Goal: Task Accomplishment & Management: Complete application form

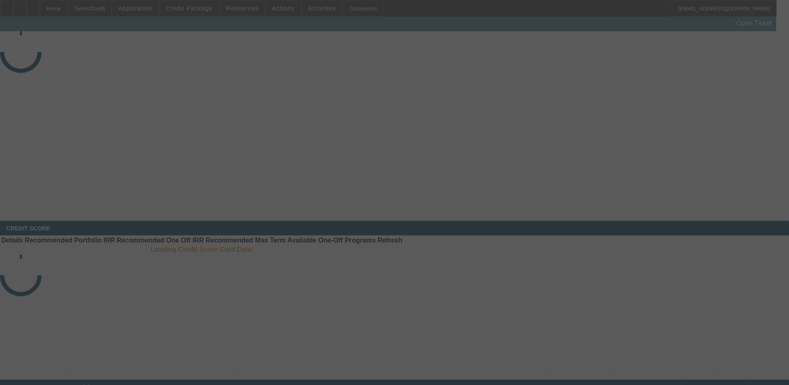
select select "4"
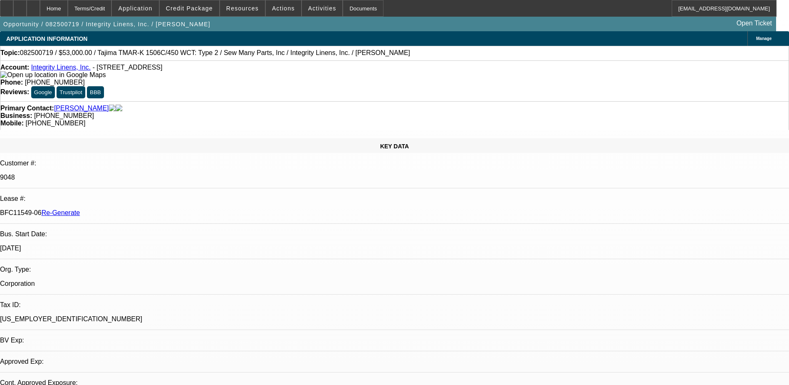
select select "0"
select select "2"
select select "0"
select select "1"
select select "2"
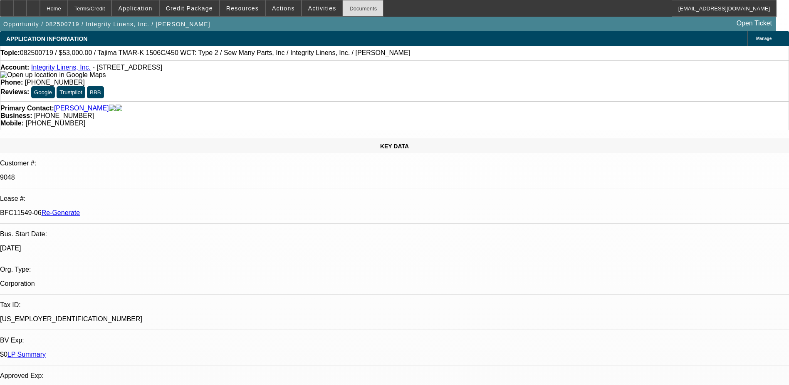
select select "2"
click at [350, 12] on div "Documents" at bounding box center [363, 8] width 41 height 17
click at [343, 8] on div "Documents" at bounding box center [363, 8] width 41 height 17
drag, startPoint x: 97, startPoint y: 136, endPoint x: 131, endPoint y: 137, distance: 33.7
click at [131, 209] on div "BFC11549-06 Re-Generate" at bounding box center [394, 212] width 789 height 7
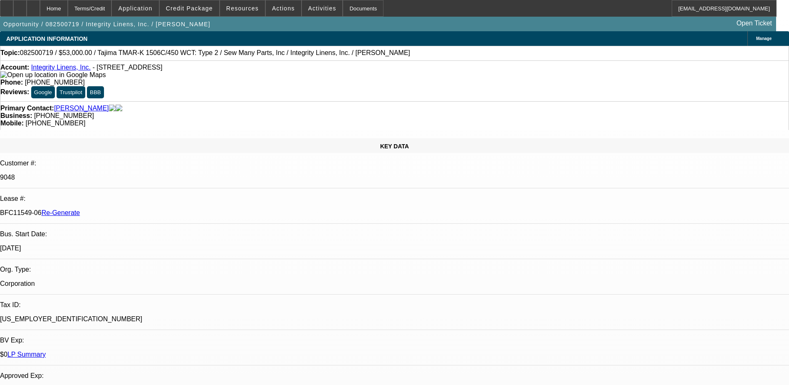
copy p "BFC11549-06"
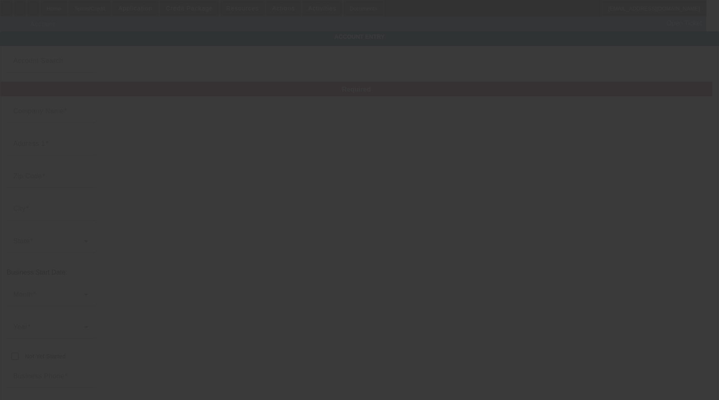
type input "Integrity Linens, Inc."
type input "3935 Canton Hwy"
type input "30040"
type input "Cumming"
type input "(770) 458-8083"
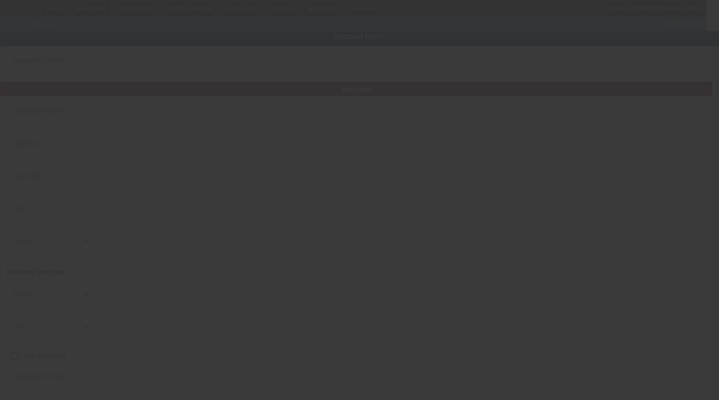
type input "pat@integritylinens.com"
type input "Forsyth"
type input "26-0219567"
type input "embroidery and custom equine apparel"
type input "https://Integritylinens.Com"
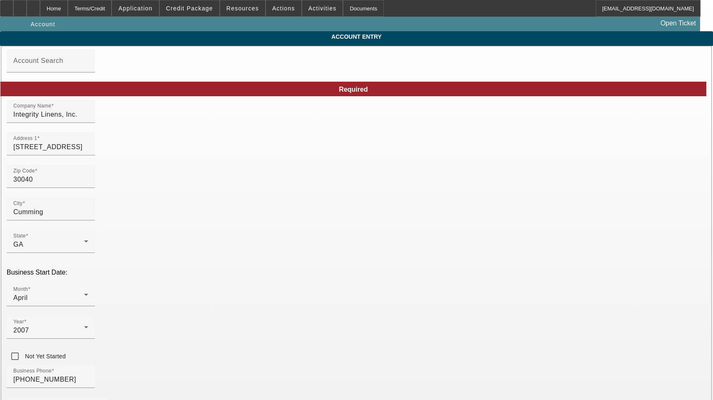
type input "8/27/2025"
drag, startPoint x: 423, startPoint y: 187, endPoint x: 304, endPoint y: 175, distance: 119.2
paste input "vob"
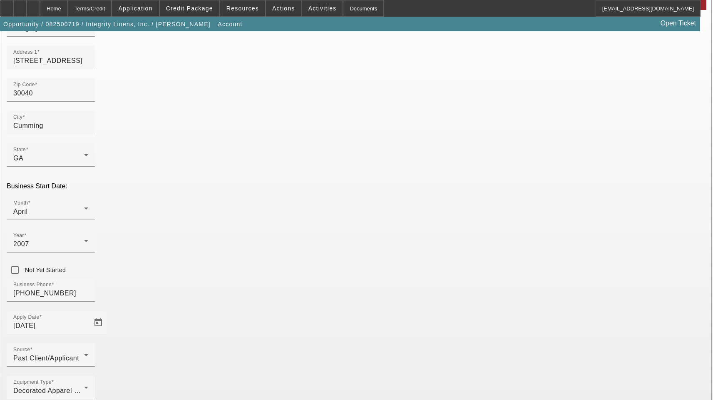
scroll to position [91, 0]
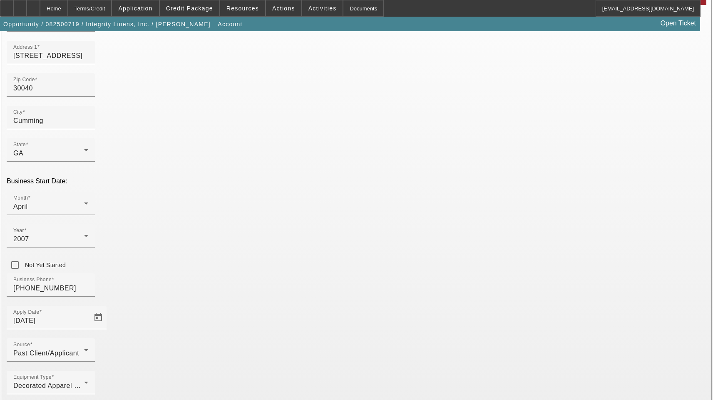
type input "vob@integritylinens.com"
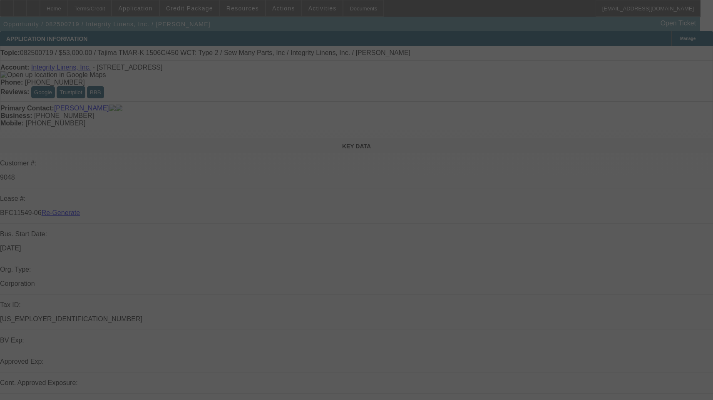
select select "4"
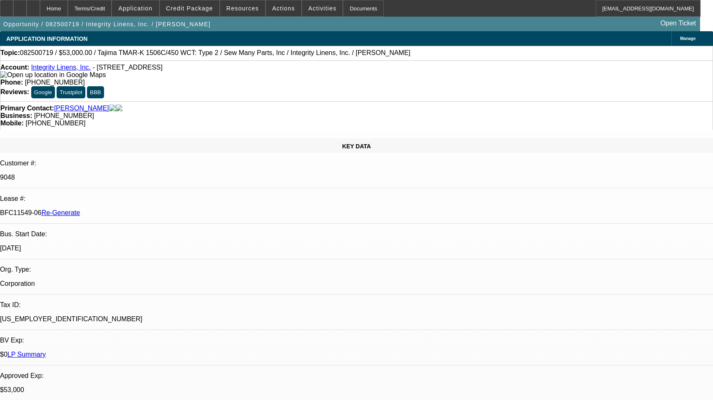
select select "0"
select select "2"
select select "0"
select select "1"
select select "2"
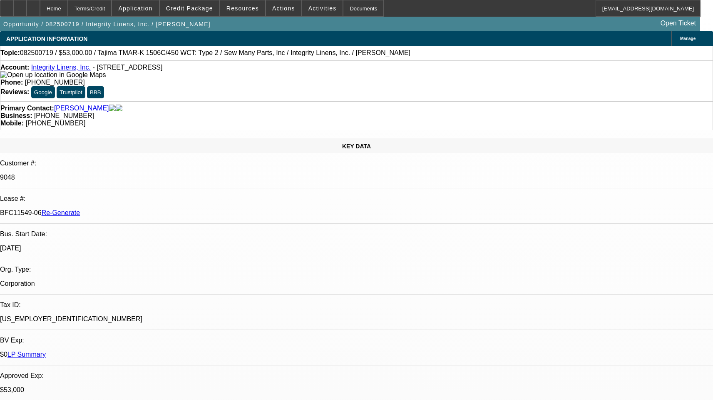
select select "2"
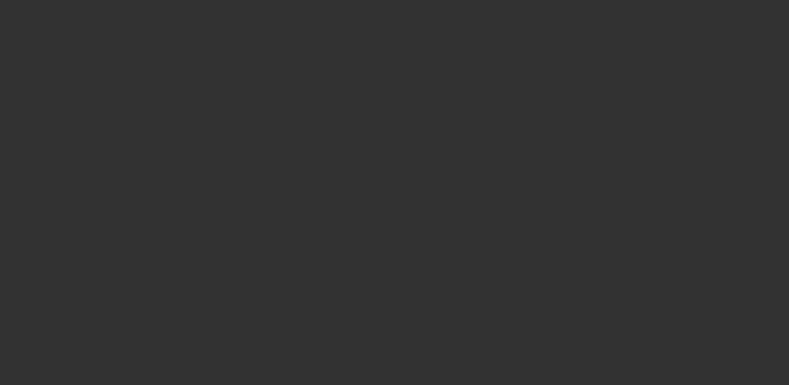
select select "4"
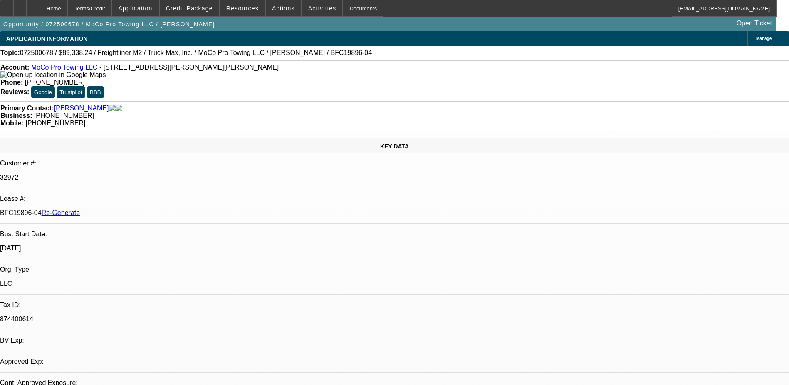
select select "0"
select select "6"
click at [348, 5] on div "Documents" at bounding box center [363, 8] width 41 height 17
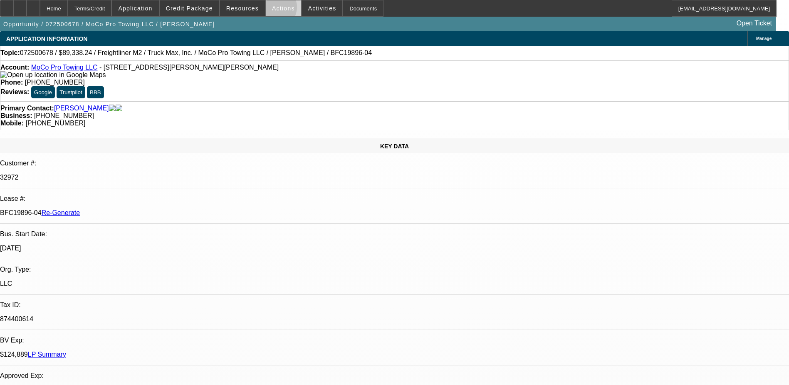
click at [272, 9] on span "Actions" at bounding box center [283, 8] width 23 height 7
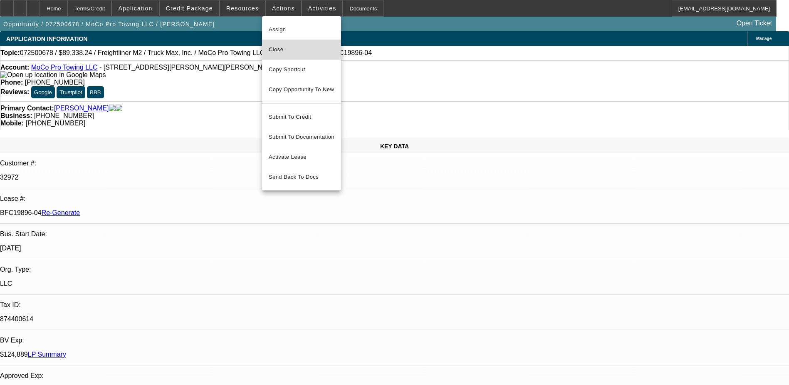
click at [277, 52] on span "Close" at bounding box center [302, 50] width 66 height 10
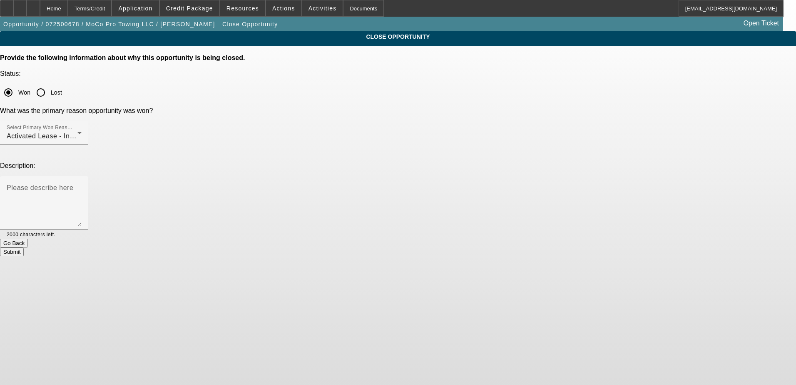
click at [24, 247] on button "Submit" at bounding box center [12, 251] width 24 height 9
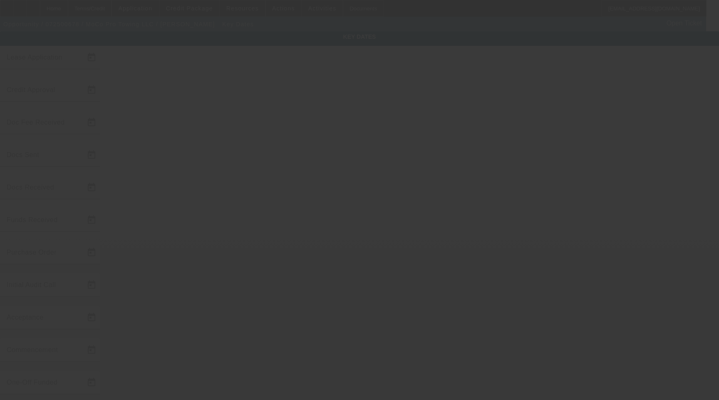
type input "[DATE]"
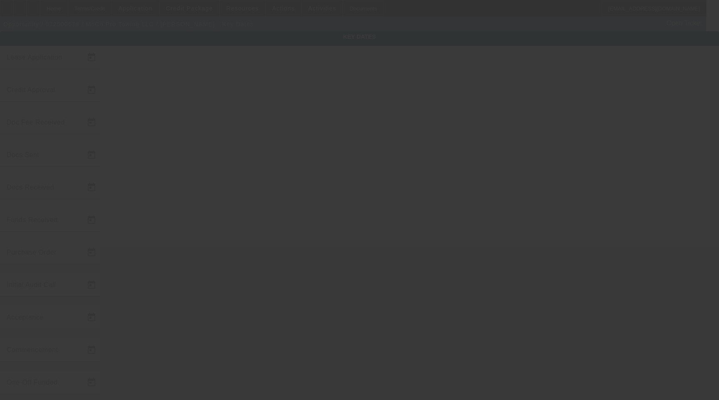
type input "[DATE]"
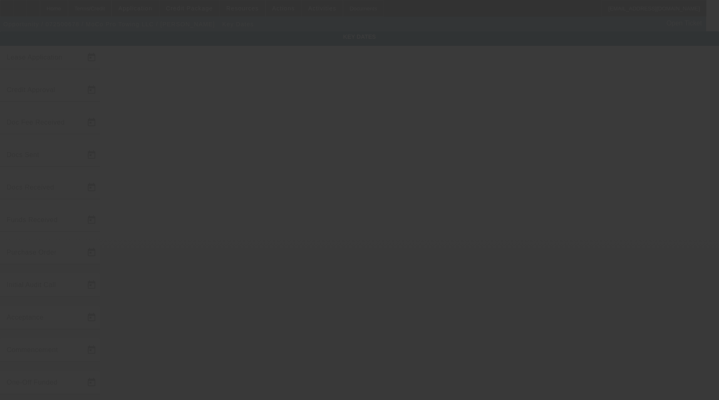
type input "[DATE]"
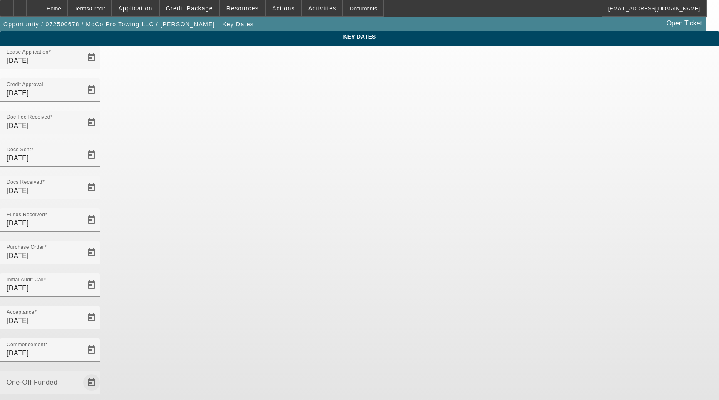
click at [102, 372] on span "Open calendar" at bounding box center [92, 382] width 20 height 20
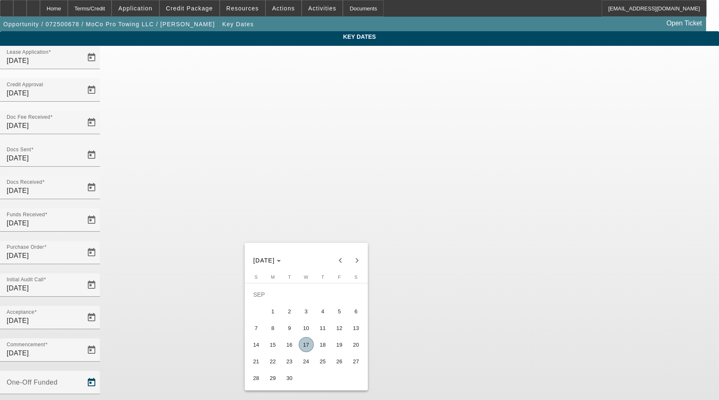
click at [285, 350] on span "16" at bounding box center [289, 344] width 15 height 15
type input "9/16/2025"
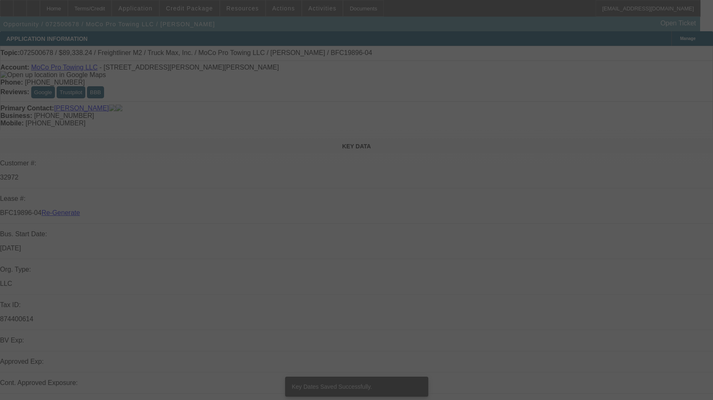
select select "4"
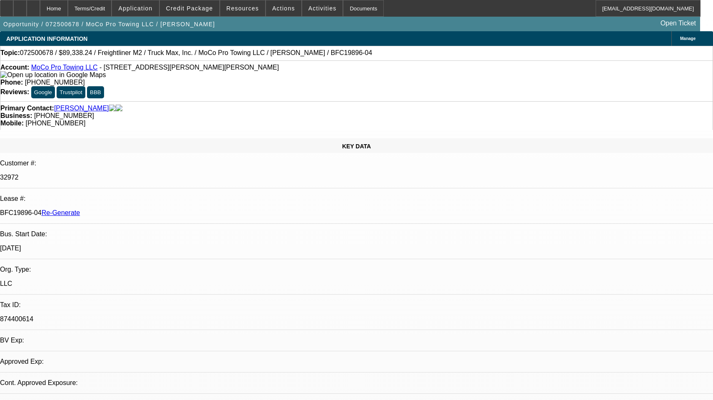
select select "0"
select select "1"
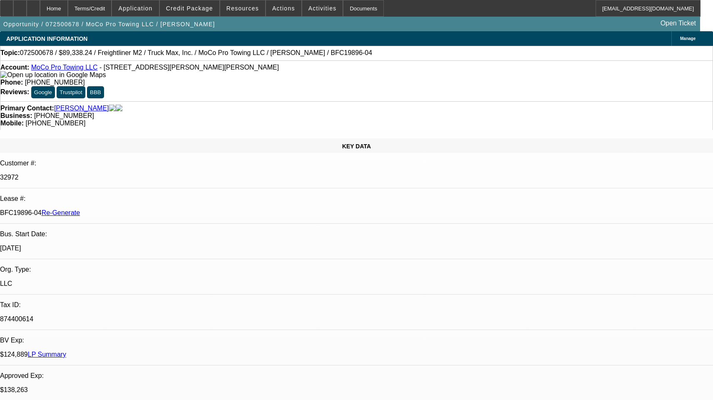
select select "6"
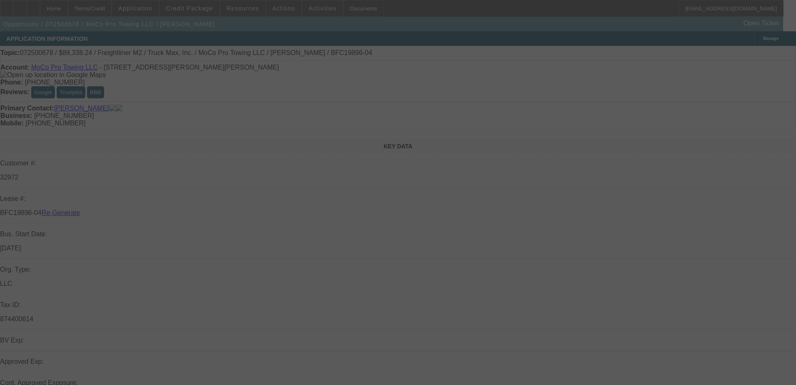
select select "4"
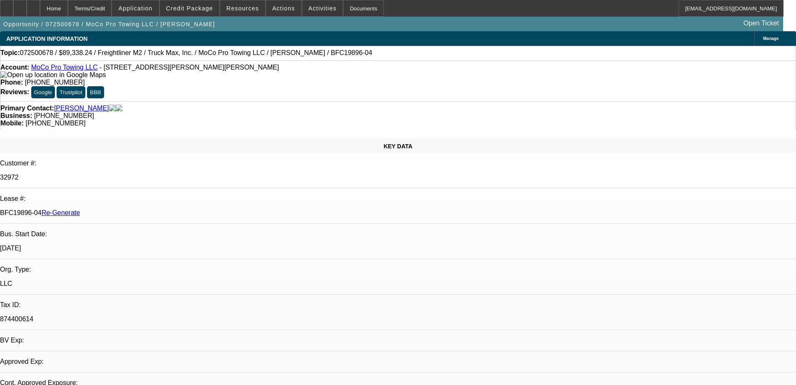
select select "0"
select select "6"
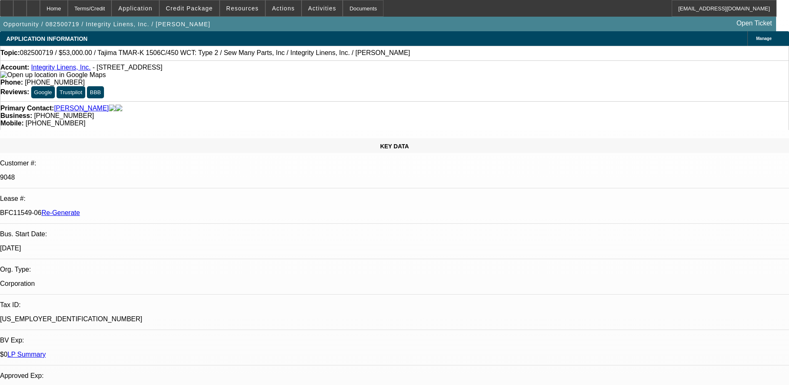
select select "4"
select select "0"
select select "2"
select select "0"
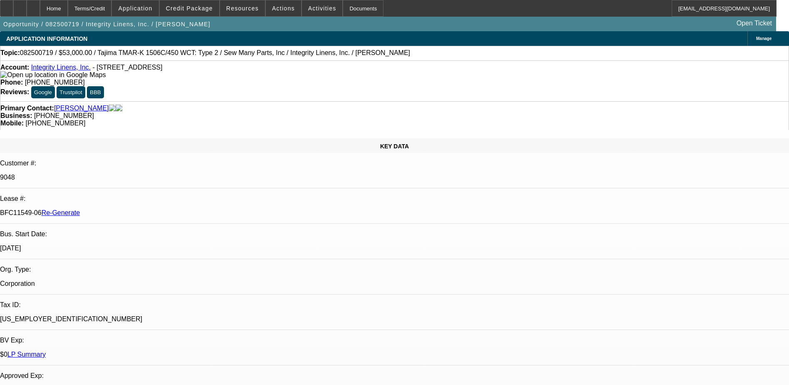
select select "2"
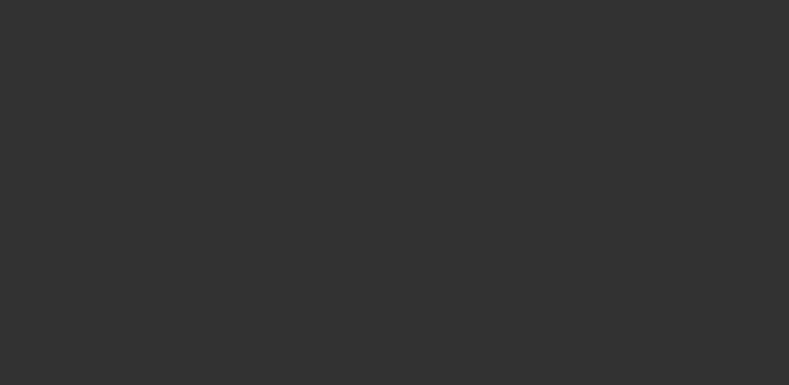
select select "3"
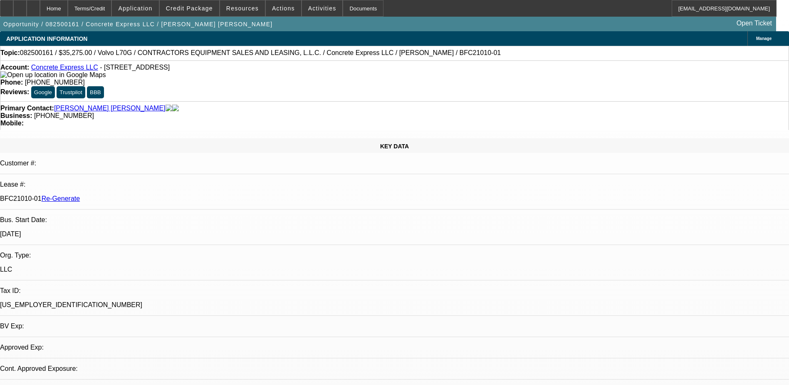
select select "0.15"
select select "2"
select select "0"
select select "1"
select select "2"
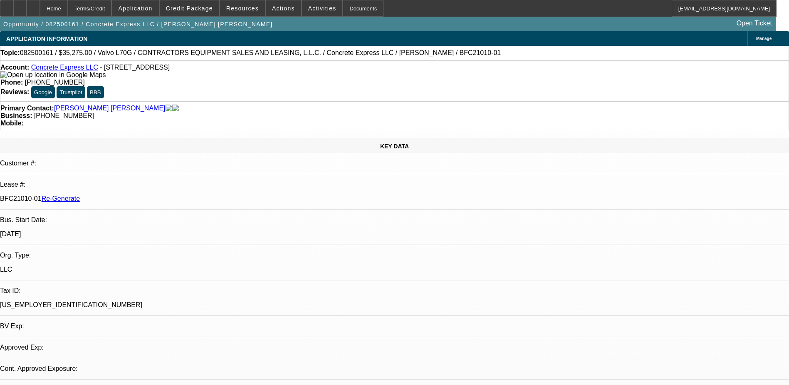
select select "6"
click at [15, 78] on img at bounding box center [52, 74] width 105 height 7
